Goal: Task Accomplishment & Management: Complete application form

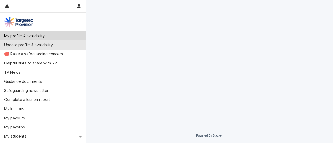
click at [23, 45] on p "Update profile & availability" at bounding box center [29, 45] width 55 height 5
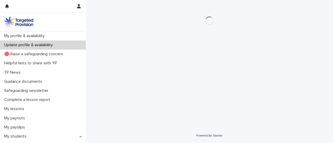
click at [43, 45] on p "Update profile & availability" at bounding box center [29, 45] width 55 height 5
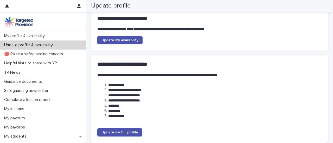
scroll to position [109, 0]
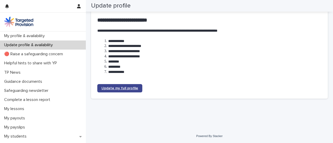
click at [117, 90] on span "Update my full profile" at bounding box center [119, 89] width 37 height 4
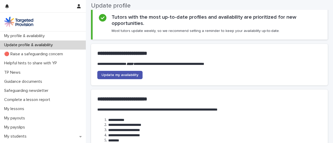
scroll to position [29, 0]
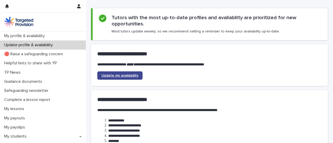
click at [117, 77] on span "Update my availability" at bounding box center [119, 76] width 37 height 4
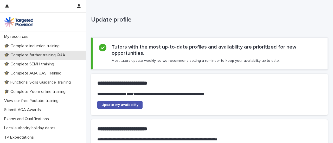
scroll to position [0, 0]
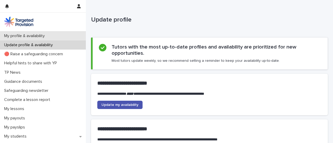
click at [37, 37] on p "My profile & availability" at bounding box center [25, 36] width 47 height 5
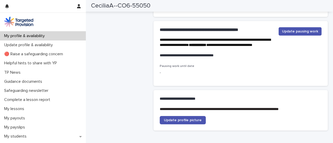
scroll to position [1476, 0]
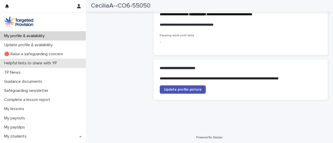
click at [29, 64] on p "Helpful hints to share with YP" at bounding box center [31, 63] width 59 height 5
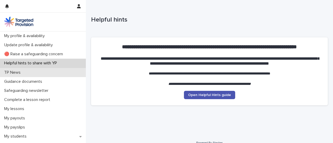
click at [48, 71] on div "TP News" at bounding box center [43, 72] width 86 height 9
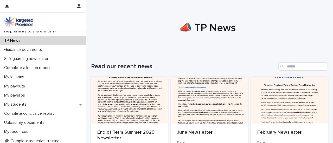
scroll to position [32, 0]
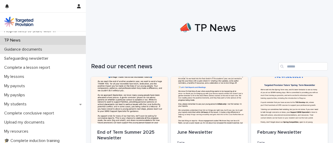
click at [30, 53] on div "Guidance documents" at bounding box center [43, 49] width 86 height 9
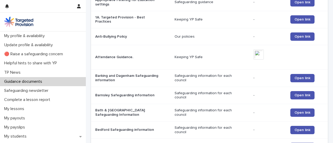
scroll to position [112, 0]
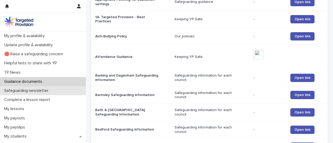
click at [33, 92] on p "Safeguarding newsletter" at bounding box center [27, 90] width 50 height 5
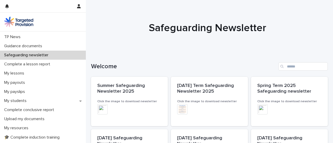
scroll to position [39, 0]
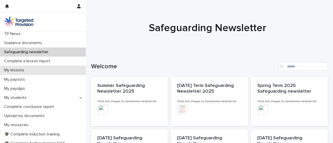
click at [24, 70] on p "My lessons" at bounding box center [15, 70] width 26 height 5
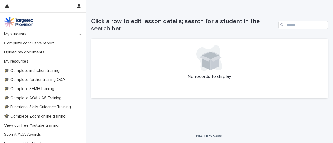
scroll to position [105, 0]
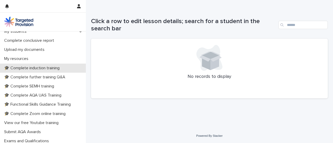
click at [23, 68] on p "🎓 Complete induction training" at bounding box center [33, 68] width 62 height 5
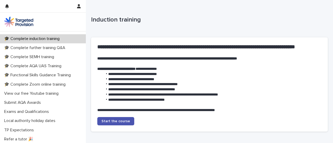
scroll to position [135, 0]
click at [109, 120] on span "Start the course" at bounding box center [115, 122] width 29 height 4
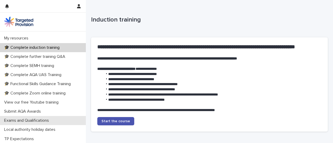
scroll to position [128, 0]
